Goal: Task Accomplishment & Management: Use online tool/utility

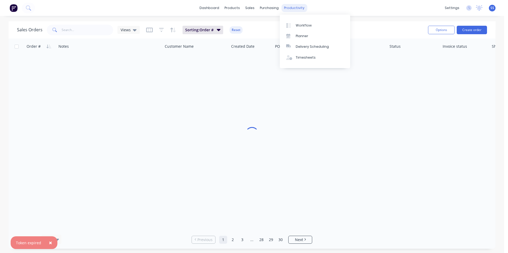
click at [281, 7] on div "productivity" at bounding box center [294, 8] width 26 height 8
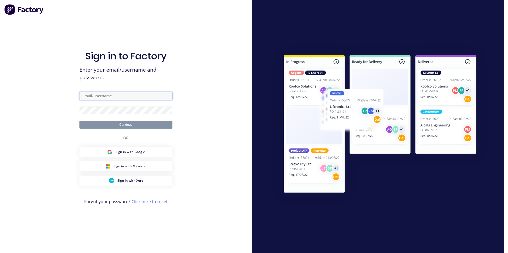
type input "sid.singh@hushpak.com.au"
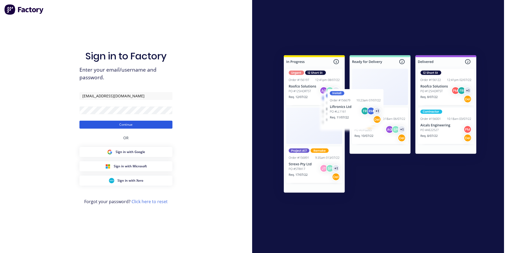
click at [133, 127] on button "Continue" at bounding box center [125, 125] width 93 height 8
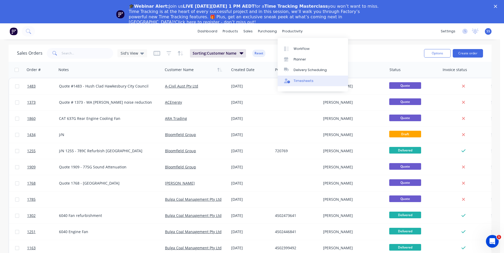
click at [295, 80] on div "Timesheets" at bounding box center [303, 81] width 20 height 5
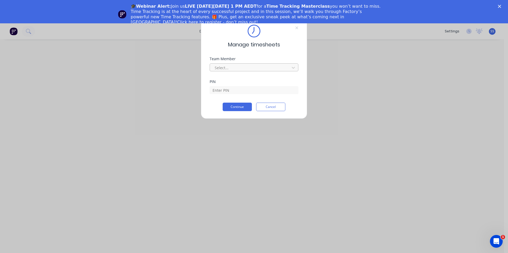
click at [240, 67] on div at bounding box center [250, 68] width 73 height 7
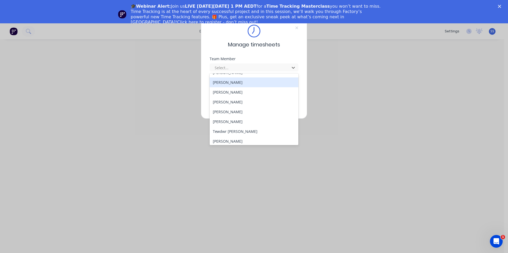
scroll to position [255, 0]
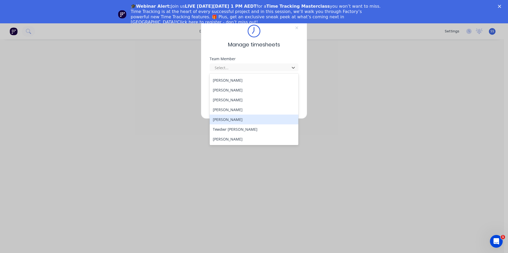
click at [241, 120] on div "[PERSON_NAME]" at bounding box center [254, 120] width 89 height 10
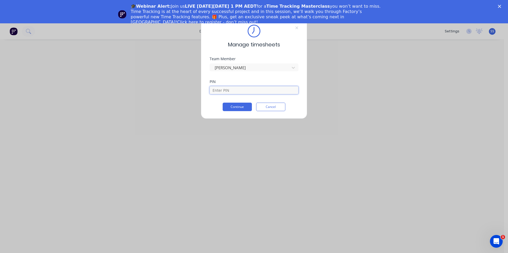
click at [246, 89] on input at bounding box center [254, 90] width 89 height 8
type input "9358"
click at [237, 108] on button "Continue" at bounding box center [237, 107] width 29 height 8
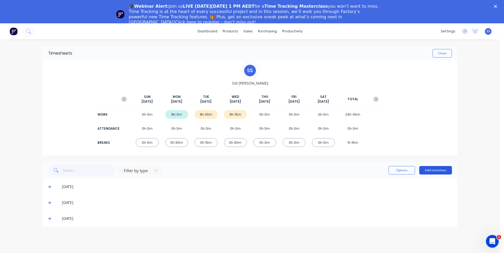
click at [434, 169] on button "Add timesheet" at bounding box center [435, 170] width 33 height 8
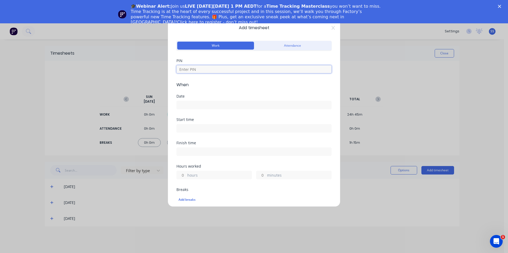
click at [252, 69] on input at bounding box center [253, 69] width 155 height 8
type input "9358"
type input "8"
type input "45"
click at [207, 105] on input at bounding box center [254, 105] width 155 height 8
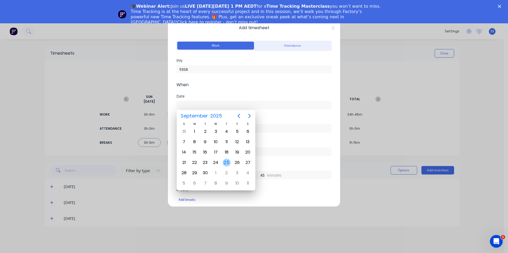
click at [227, 161] on div "25" at bounding box center [227, 163] width 8 height 8
type input "25/09/2025"
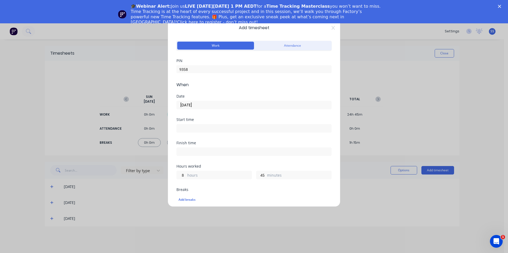
click at [221, 128] on input at bounding box center [254, 129] width 155 height 8
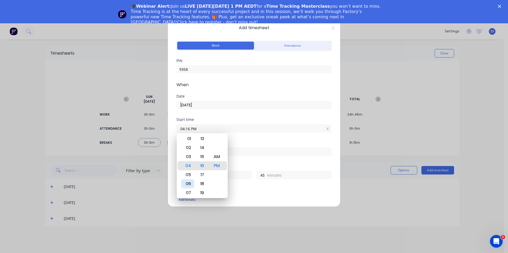
click at [191, 182] on div "06" at bounding box center [187, 184] width 13 height 9
click at [203, 163] on div "30" at bounding box center [202, 160] width 13 height 9
click at [203, 157] on div "30" at bounding box center [202, 156] width 13 height 9
click at [215, 157] on div "AM" at bounding box center [216, 156] width 13 height 9
type input "06:30 AM"
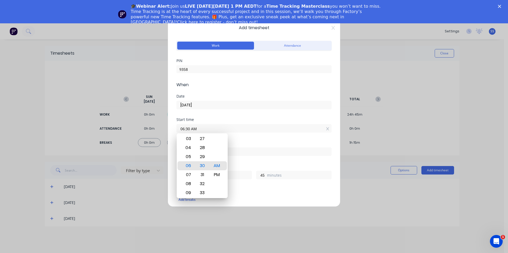
click at [254, 143] on div "Finish time" at bounding box center [253, 143] width 155 height 4
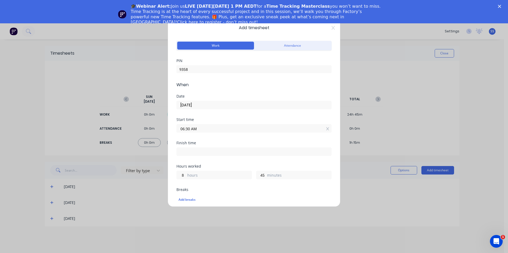
click at [220, 150] on input at bounding box center [254, 152] width 155 height 8
type input "04:17 PM"
type input "9"
type input "47"
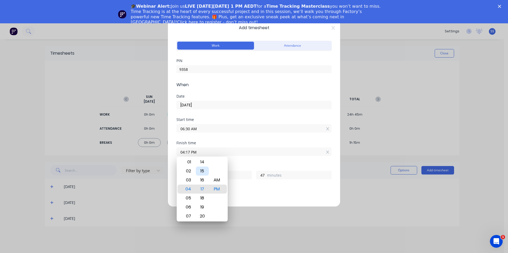
click at [204, 172] on div "15" at bounding box center [202, 171] width 13 height 9
type input "04:15 PM"
type input "45"
click at [257, 160] on div "Finish time 04:15 PM" at bounding box center [253, 152] width 155 height 23
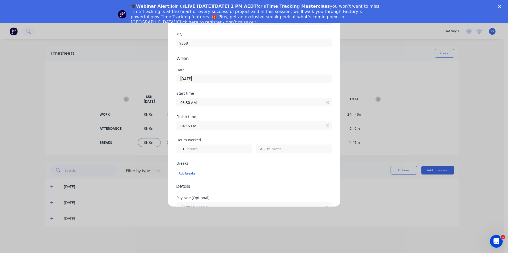
scroll to position [27, 0]
click at [192, 174] on div "Add breaks" at bounding box center [253, 173] width 151 height 7
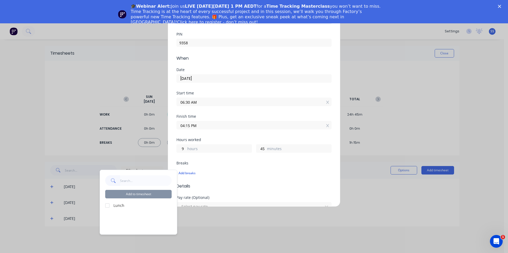
click at [108, 204] on div at bounding box center [107, 206] width 11 height 11
click at [133, 193] on button "Add to timesheet" at bounding box center [138, 194] width 66 height 8
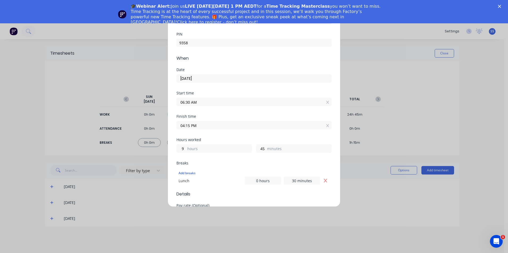
scroll to position [24, 0]
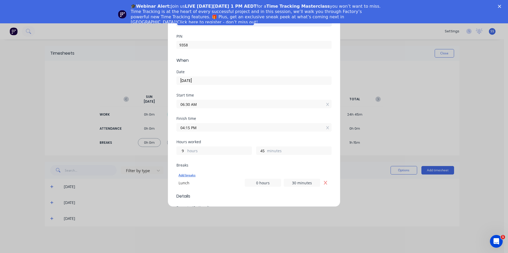
click at [186, 176] on div "Add breaks" at bounding box center [253, 175] width 151 height 7
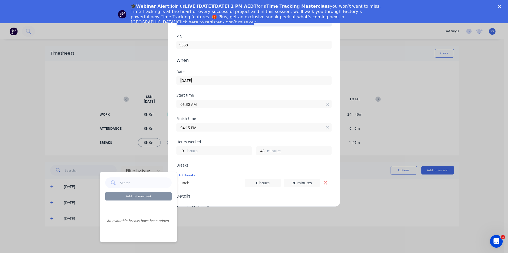
click at [140, 182] on input "text" at bounding box center [146, 183] width 52 height 11
type input "5"
click at [214, 198] on span "Details" at bounding box center [253, 196] width 155 height 6
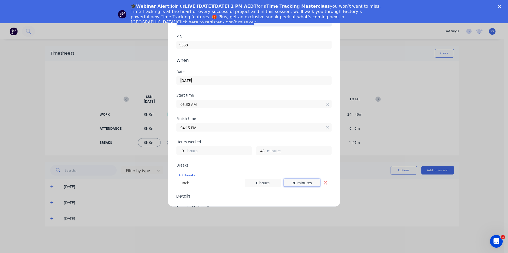
click at [305, 184] on input "30 minutes" at bounding box center [302, 183] width 36 height 8
drag, startPoint x: 311, startPoint y: 183, endPoint x: 266, endPoint y: 183, distance: 45.4
click at [266, 183] on div "0 hours 30 minutes" at bounding box center [282, 183] width 75 height 8
type input "59 minutes"
click at [269, 183] on input "0 hours" at bounding box center [263, 183] width 36 height 8
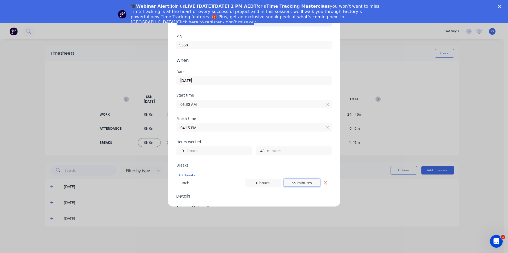
click at [298, 185] on input "59 minutes" at bounding box center [302, 183] width 36 height 8
drag, startPoint x: 312, startPoint y: 184, endPoint x: 276, endPoint y: 182, distance: 35.9
click at [276, 182] on div "0 hours 59 minutes" at bounding box center [282, 183] width 75 height 8
drag, startPoint x: 271, startPoint y: 184, endPoint x: 249, endPoint y: 184, distance: 22.0
click at [249, 184] on input "0 hours" at bounding box center [263, 183] width 36 height 8
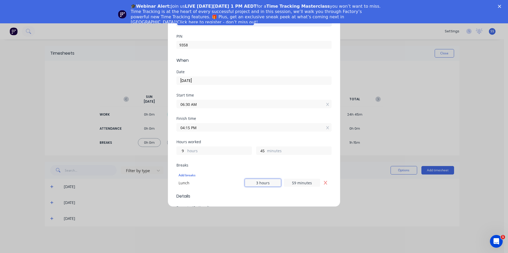
type input "3 hours"
type input "0 minutes"
click at [260, 168] on div "Breaks Add breaks Lunch 3 hours 0 minutes" at bounding box center [253, 176] width 155 height 25
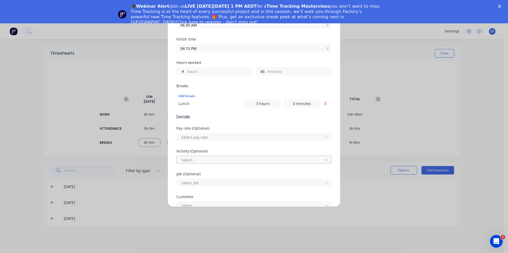
scroll to position [104, 0]
click at [247, 139] on div at bounding box center [250, 137] width 139 height 7
click at [241, 157] on div at bounding box center [250, 158] width 139 height 7
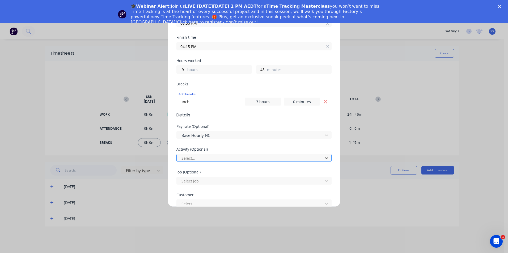
click at [242, 157] on div at bounding box center [250, 158] width 139 height 7
click at [240, 158] on div at bounding box center [250, 158] width 139 height 7
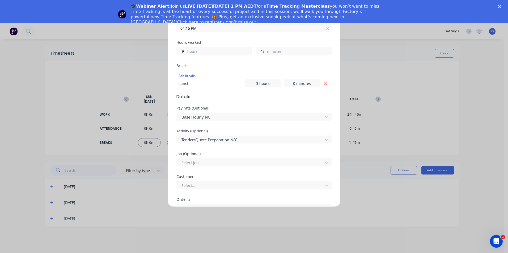
click at [218, 190] on div "Customer Select..." at bounding box center [253, 186] width 155 height 23
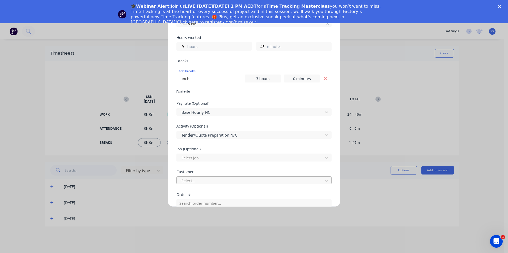
scroll to position [130, 0]
click at [220, 181] on div at bounding box center [250, 180] width 139 height 7
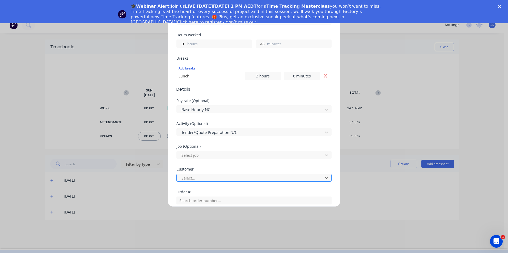
scroll to position [132, 0]
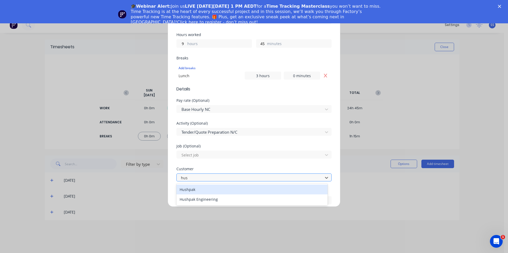
type input "hush"
click at [219, 187] on div "Hushpak" at bounding box center [251, 190] width 151 height 10
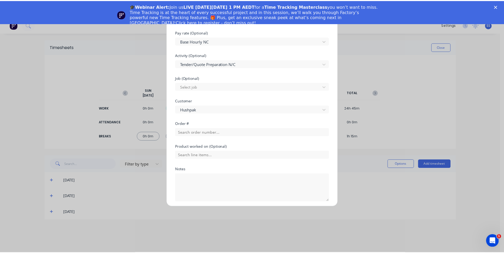
scroll to position [220, 0]
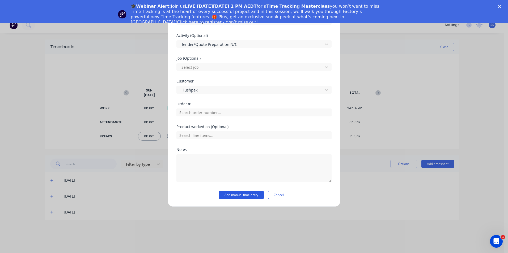
click at [243, 196] on button "Add manual time entry" at bounding box center [241, 195] width 45 height 8
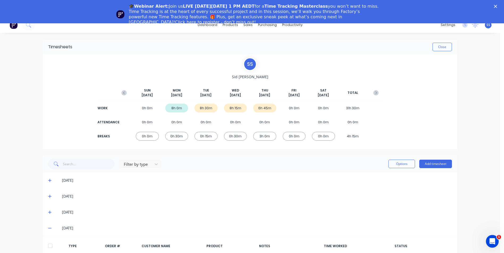
click at [48, 229] on icon at bounding box center [49, 228] width 3 height 1
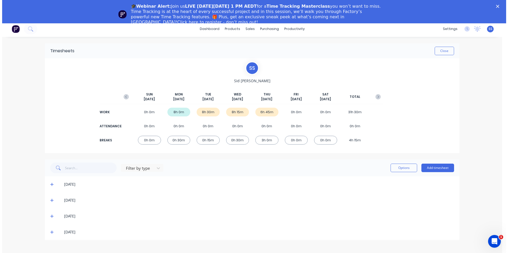
scroll to position [0, 0]
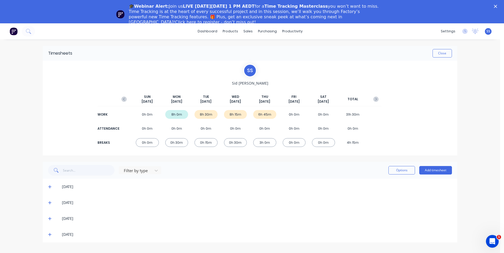
click at [497, 5] on polygon "Close" at bounding box center [495, 6] width 3 height 3
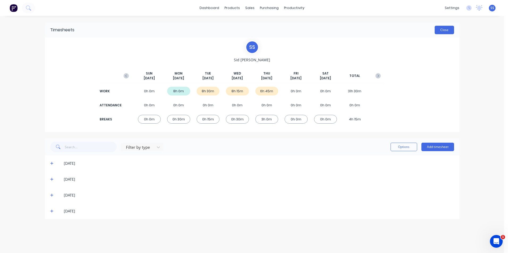
click at [450, 30] on button "Close" at bounding box center [443, 30] width 19 height 8
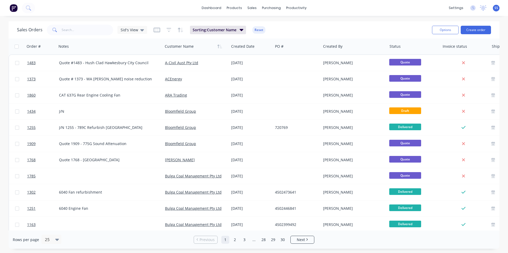
click at [3, 118] on div "Sales Orders Sid's View Sorting: Customer Name Reset Options Create order Order…" at bounding box center [254, 135] width 508 height 228
